Goal: Check status: Check status

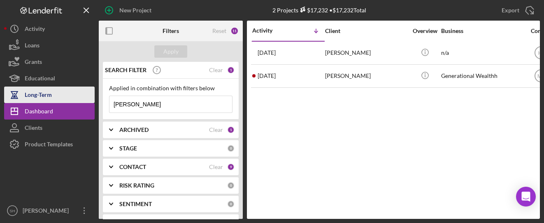
drag, startPoint x: 131, startPoint y: 99, endPoint x: 72, endPoint y: 98, distance: 59.3
click at [73, 98] on div "New Project 2 Projects $17,232 • $17,232 Total [PERSON_NAME] Export Icon/Export…" at bounding box center [272, 109] width 536 height 219
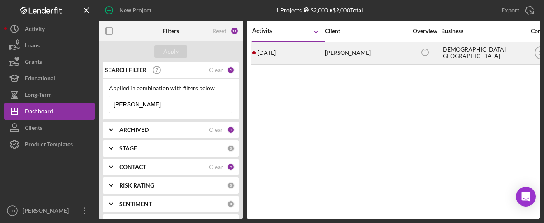
type input "[PERSON_NAME]"
click at [333, 53] on div "[PERSON_NAME]" at bounding box center [366, 53] width 82 height 22
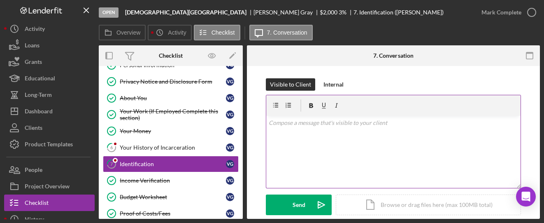
scroll to position [38, 0]
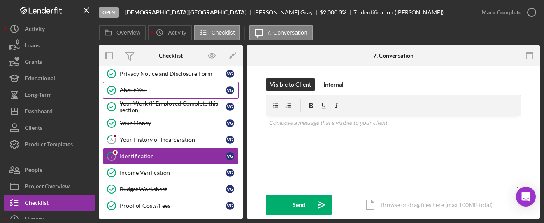
click at [124, 84] on link "About You About You V G" at bounding box center [171, 90] width 136 height 16
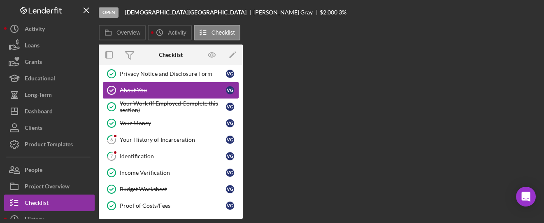
scroll to position [38, 0]
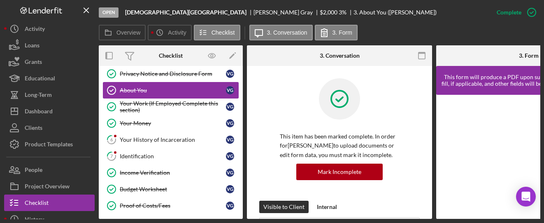
click at [148, 87] on div "About You" at bounding box center [173, 90] width 106 height 7
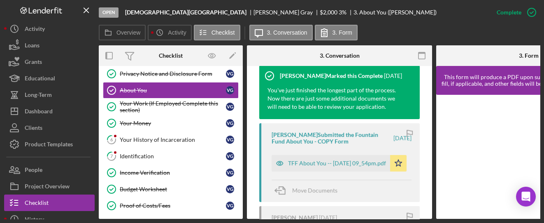
scroll to position [439, 0]
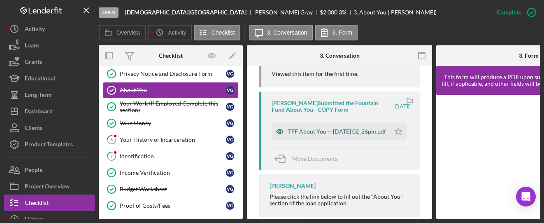
click at [301, 132] on div "TFF About You -- [DATE] 02_26pm.pdf" at bounding box center [337, 131] width 98 height 7
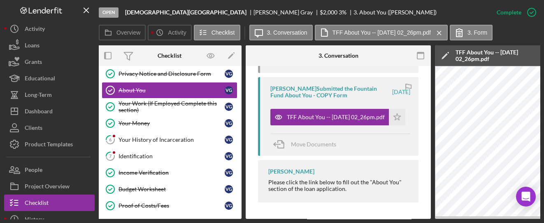
scroll to position [0, 0]
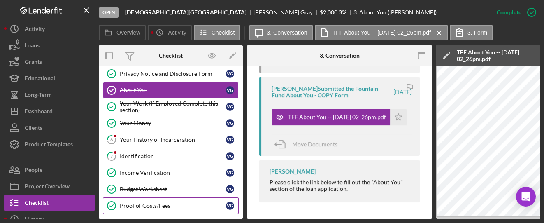
click at [144, 204] on div "Proof of Costs/Fees" at bounding box center [173, 205] width 106 height 7
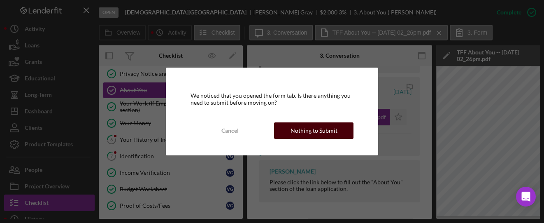
click at [296, 123] on div "Nothing to Submit" at bounding box center [314, 130] width 47 height 16
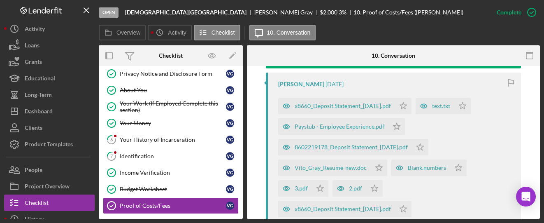
scroll to position [329, 0]
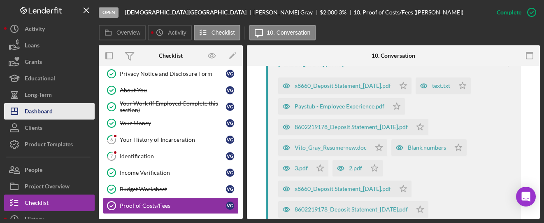
click at [44, 107] on div "Dashboard" at bounding box center [39, 112] width 28 height 19
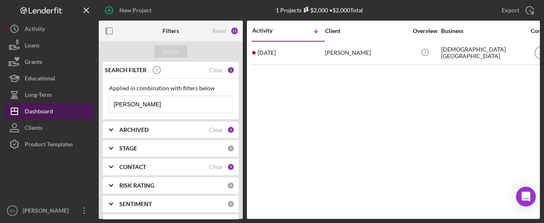
drag, startPoint x: 127, startPoint y: 103, endPoint x: 77, endPoint y: 106, distance: 50.3
click at [77, 106] on div "New Project 1 Projects $2,000 • $2,000 Total [PERSON_NAME] Export Icon/Export F…" at bounding box center [272, 109] width 536 height 219
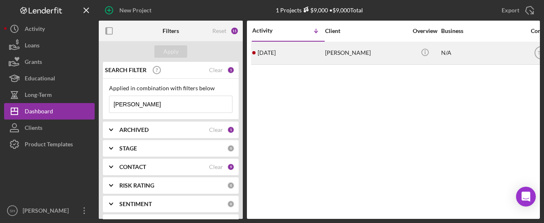
type input "[PERSON_NAME]"
click at [322, 55] on div "[DATE] [PERSON_NAME]" at bounding box center [288, 53] width 72 height 22
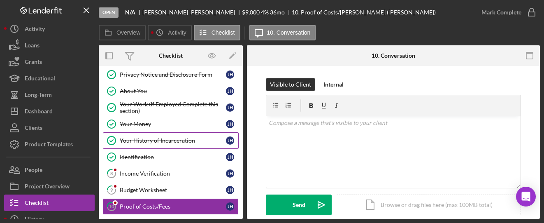
scroll to position [38, 0]
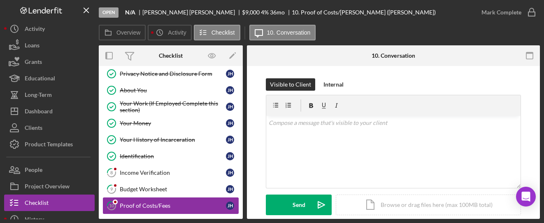
click at [169, 204] on div "Proof of Costs/Fees" at bounding box center [173, 205] width 106 height 7
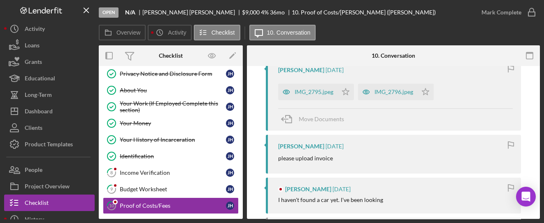
scroll to position [164, 0]
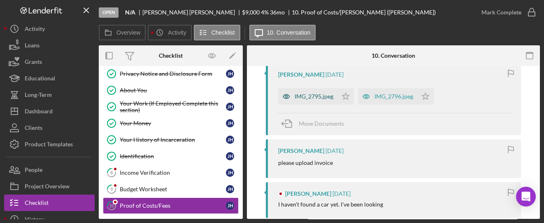
click at [316, 98] on div "IMG_2795.jpeg" at bounding box center [314, 96] width 39 height 7
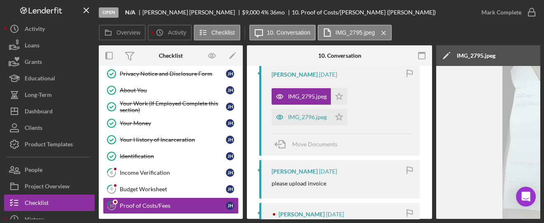
drag, startPoint x: 354, startPoint y: 219, endPoint x: 384, endPoint y: 224, distance: 29.6
click at [384, 222] on html "Open N/A [PERSON_NAME] $9,000 $9,000 4 % 36 mo 10. Proof of Costs/[PERSON_NAME]…" at bounding box center [272, 111] width 544 height 223
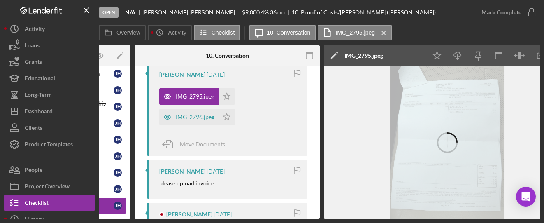
scroll to position [0, 130]
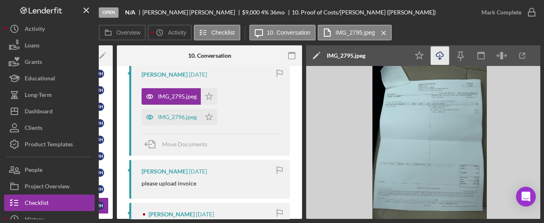
click at [438, 55] on icon "Icon/Download" at bounding box center [440, 56] width 19 height 19
click at [464, 126] on img at bounding box center [429, 142] width 247 height 153
click at [160, 115] on div "IMG_2796.jpeg" at bounding box center [177, 117] width 39 height 7
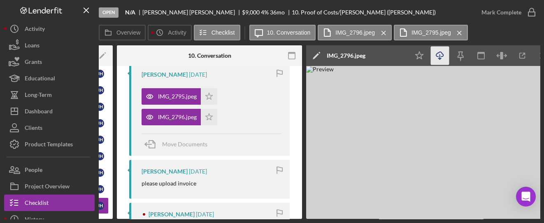
click at [444, 54] on icon "Icon/Download" at bounding box center [440, 56] width 19 height 19
click at [424, 119] on img at bounding box center [429, 142] width 247 height 153
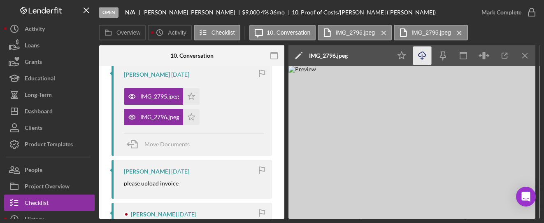
scroll to position [0, 154]
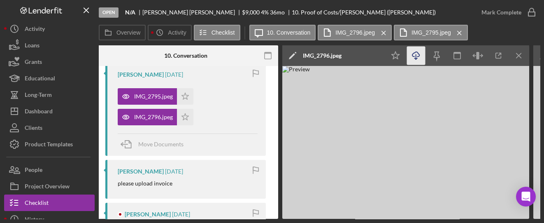
click at [405, 141] on img at bounding box center [405, 142] width 247 height 153
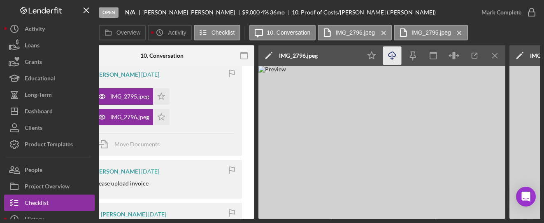
scroll to position [0, 200]
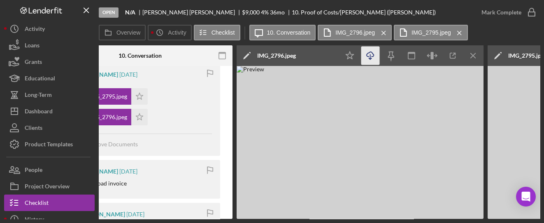
click at [362, 157] on img at bounding box center [360, 142] width 247 height 153
click at [338, 163] on img at bounding box center [360, 142] width 247 height 153
click at [352, 113] on img at bounding box center [360, 142] width 247 height 153
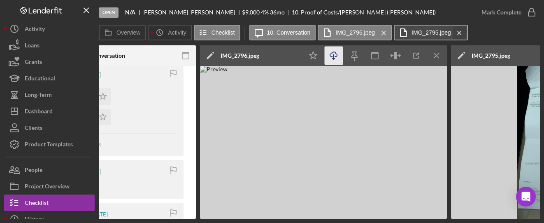
click at [457, 30] on icon "Icon/Menu Close" at bounding box center [459, 33] width 14 height 21
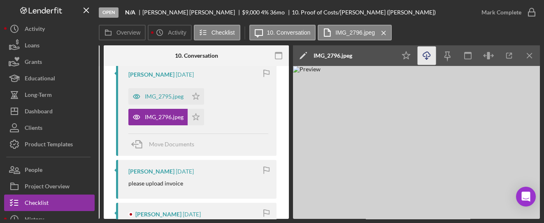
scroll to position [0, 143]
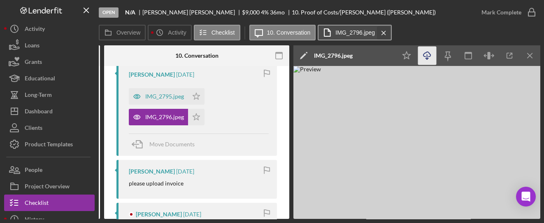
click at [383, 33] on icon "Icon/Menu Close" at bounding box center [384, 33] width 14 height 21
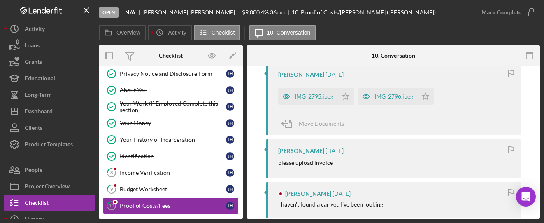
scroll to position [0, 0]
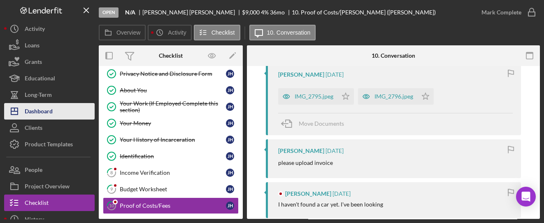
click at [65, 112] on button "Icon/Dashboard Dashboard" at bounding box center [49, 111] width 91 height 16
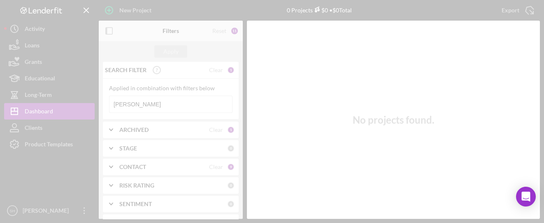
click at [125, 109] on div at bounding box center [272, 111] width 544 height 223
click at [139, 103] on div at bounding box center [272, 111] width 544 height 223
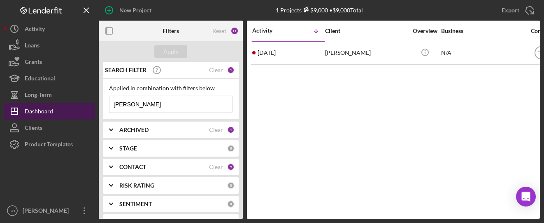
drag, startPoint x: 138, startPoint y: 102, endPoint x: 93, endPoint y: 105, distance: 45.8
click at [93, 105] on div "New Project 1 Projects $9,000 • $9,000 Total [PERSON_NAME] Export Icon/Export F…" at bounding box center [272, 109] width 536 height 219
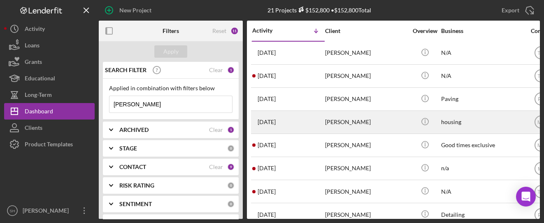
type input "[PERSON_NAME]"
